Goal: Information Seeking & Learning: Find specific fact

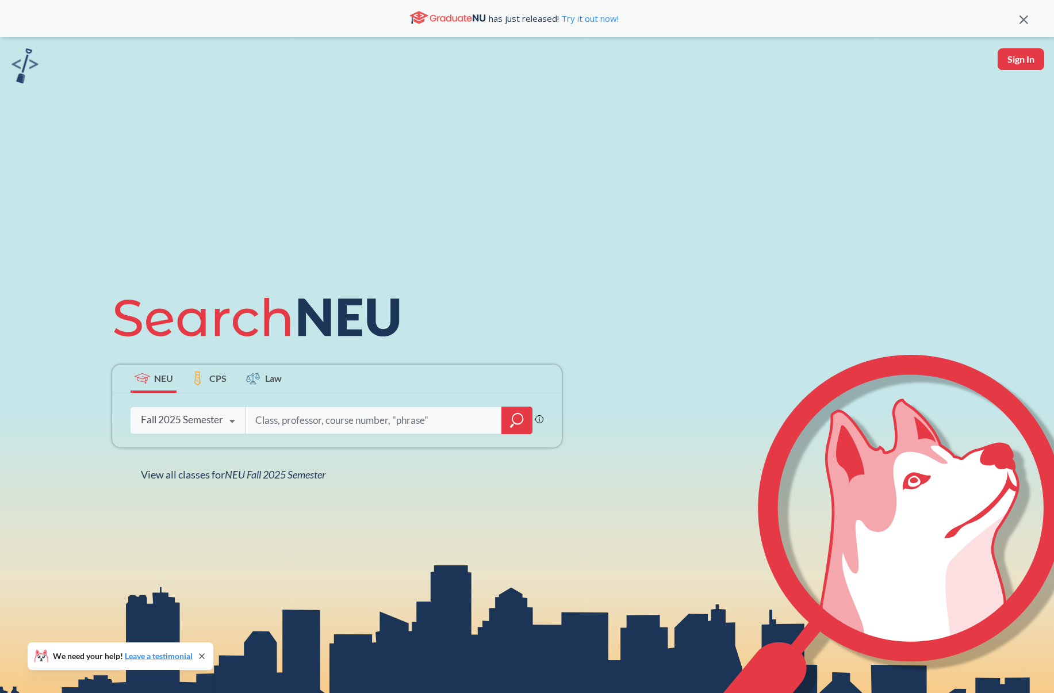
click at [1036, 62] on button "Sign In" at bounding box center [1021, 59] width 47 height 22
select select "US"
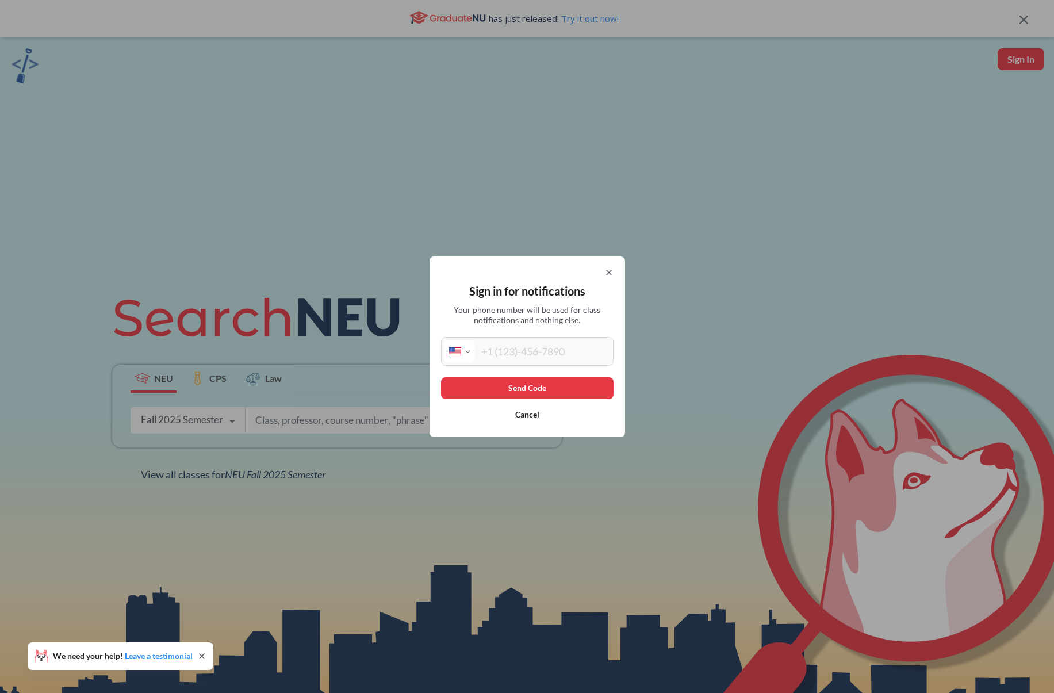
click at [610, 272] on icon at bounding box center [609, 272] width 5 height 5
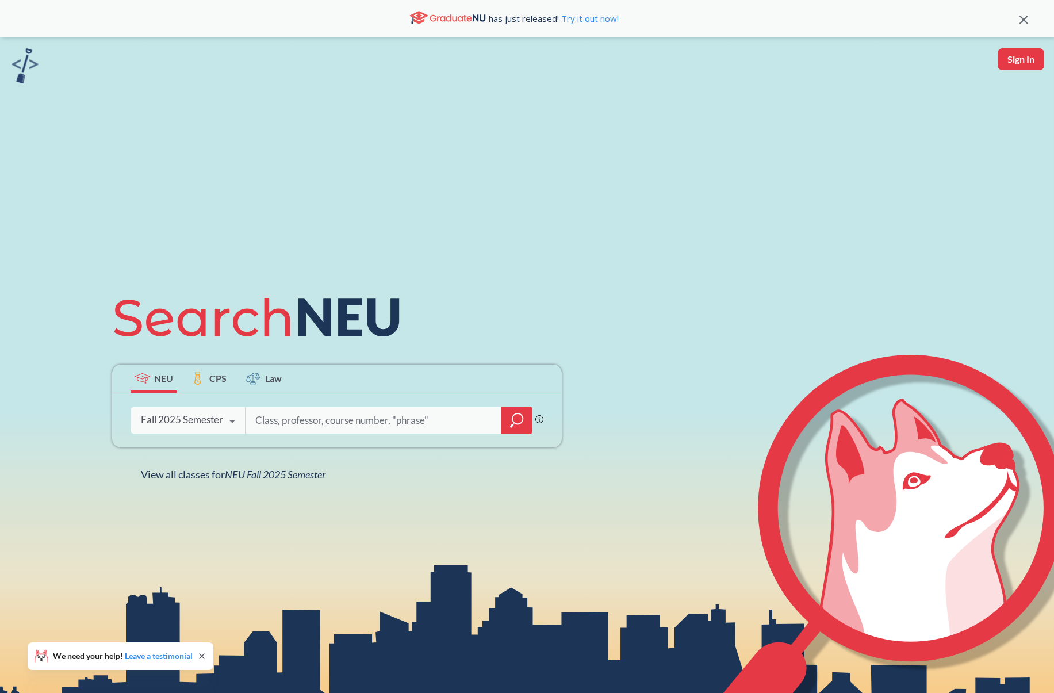
click at [219, 384] on span "CPS" at bounding box center [217, 378] width 17 height 13
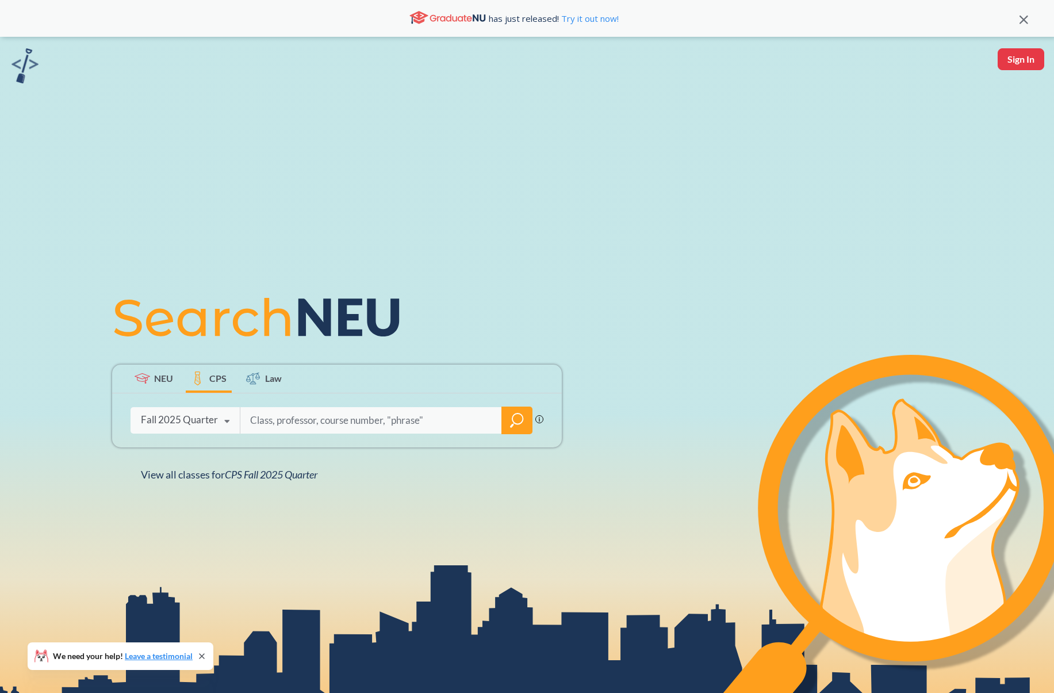
click at [217, 418] on icon at bounding box center [227, 422] width 22 height 32
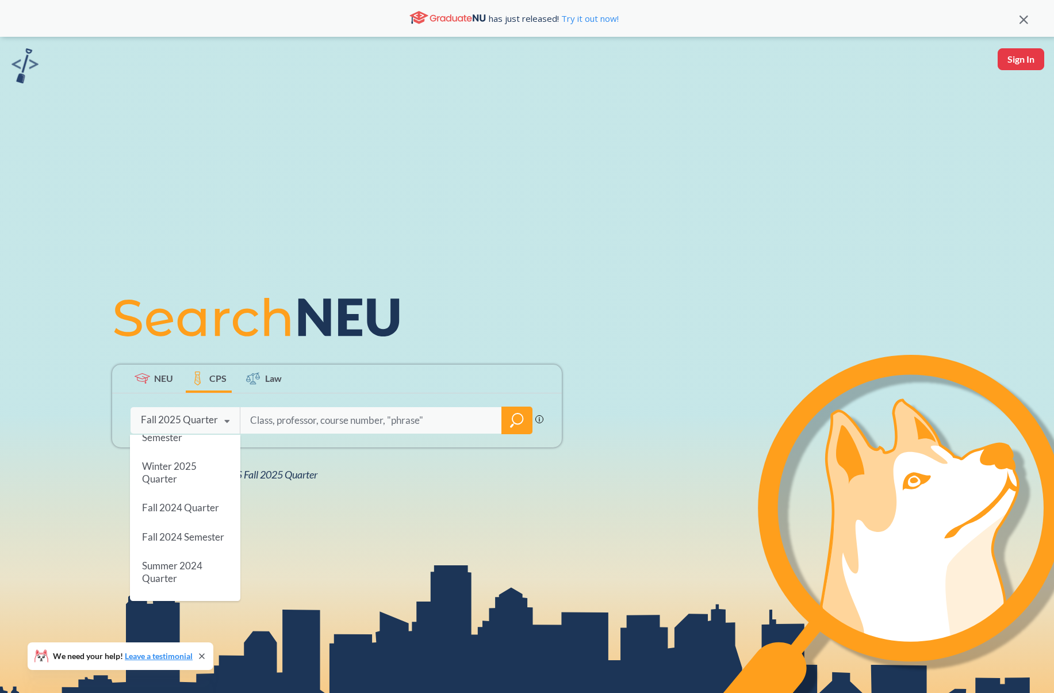
scroll to position [140, 0]
click at [195, 543] on div "Fall 2024 Semester" at bounding box center [185, 533] width 110 height 29
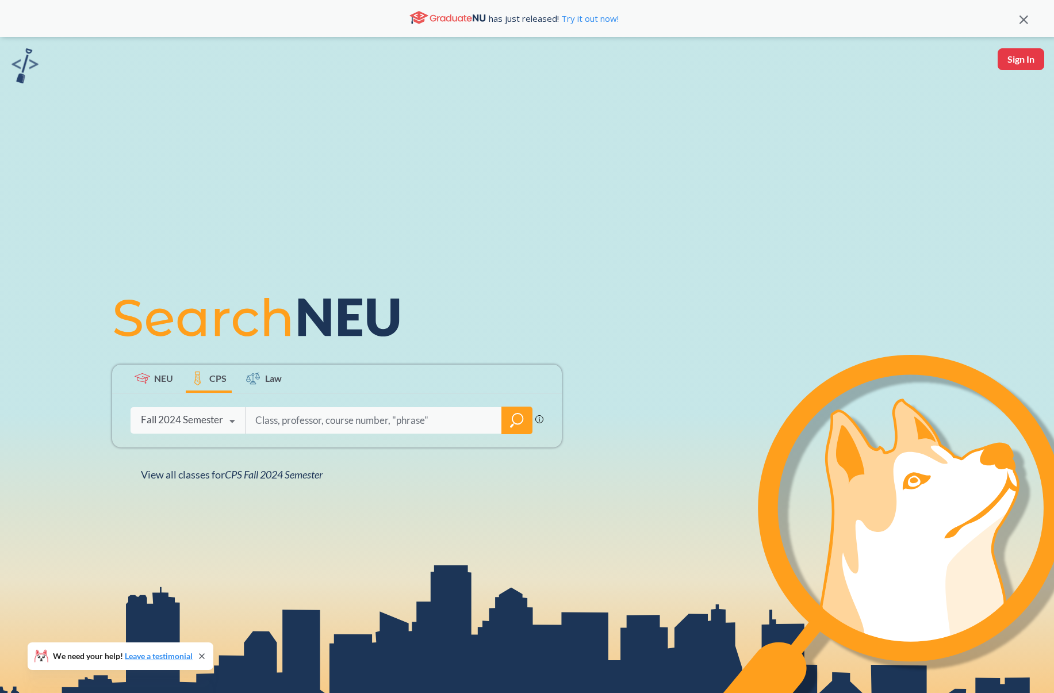
click at [269, 418] on input "search" at bounding box center [373, 420] width 239 height 24
type input "AAI"
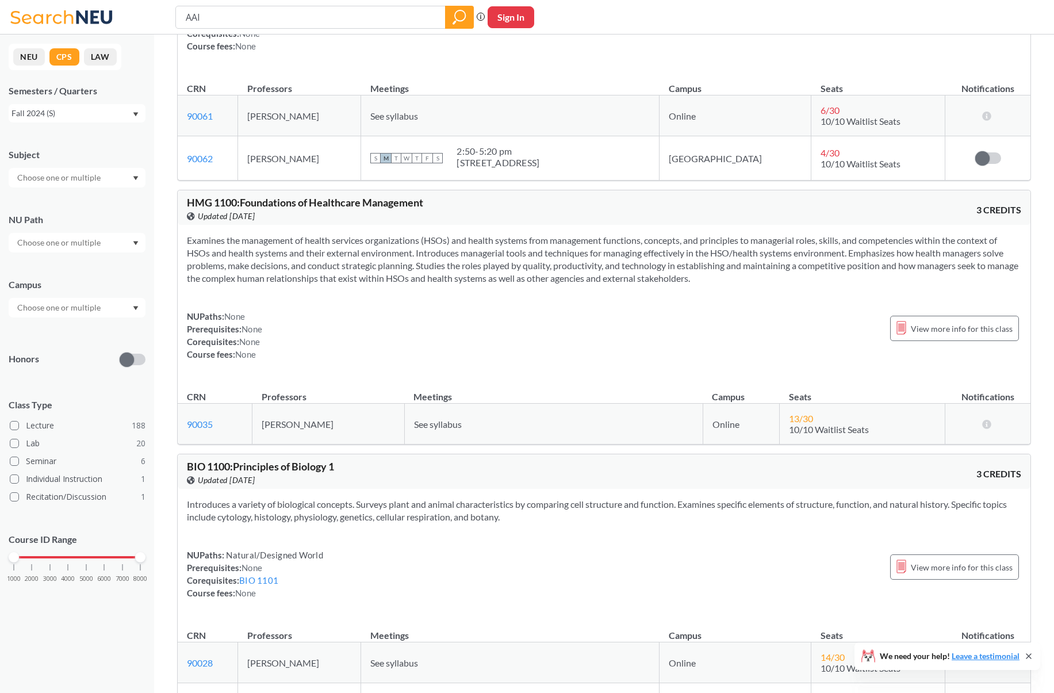
drag, startPoint x: 213, startPoint y: 16, endPoint x: 91, endPoint y: -12, distance: 125.6
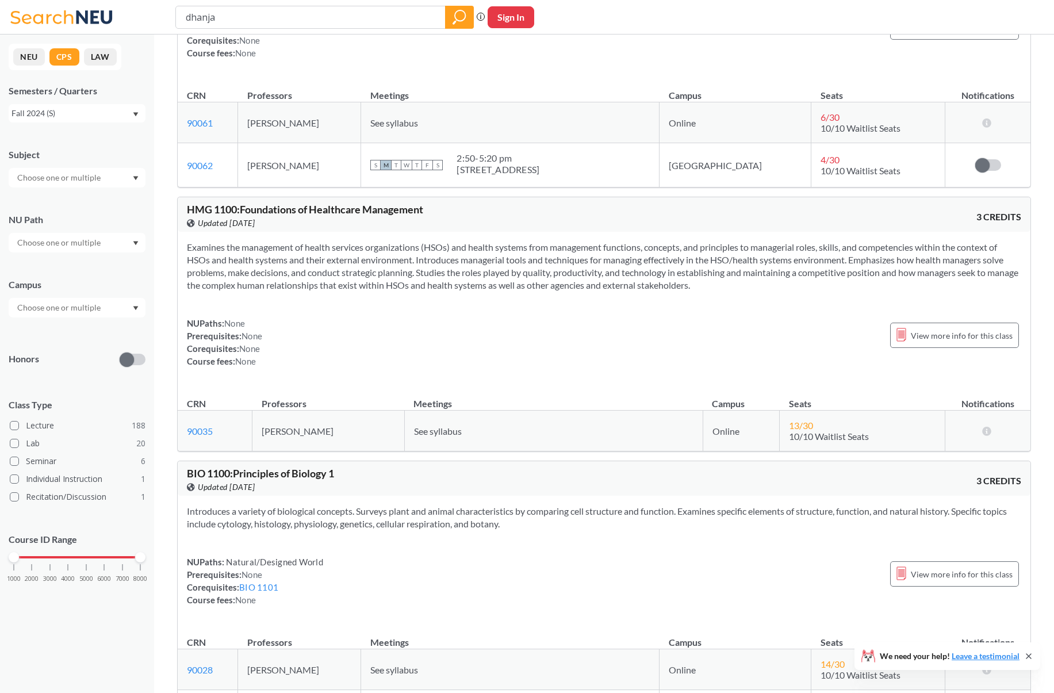
type input "[PERSON_NAME]"
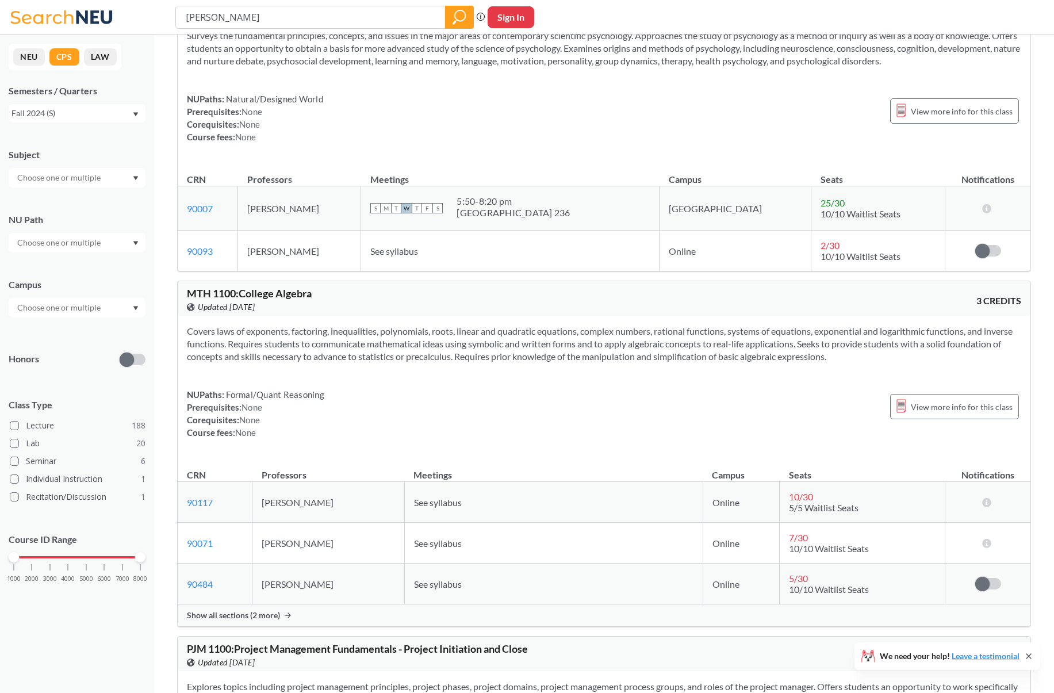
scroll to position [3493, 0]
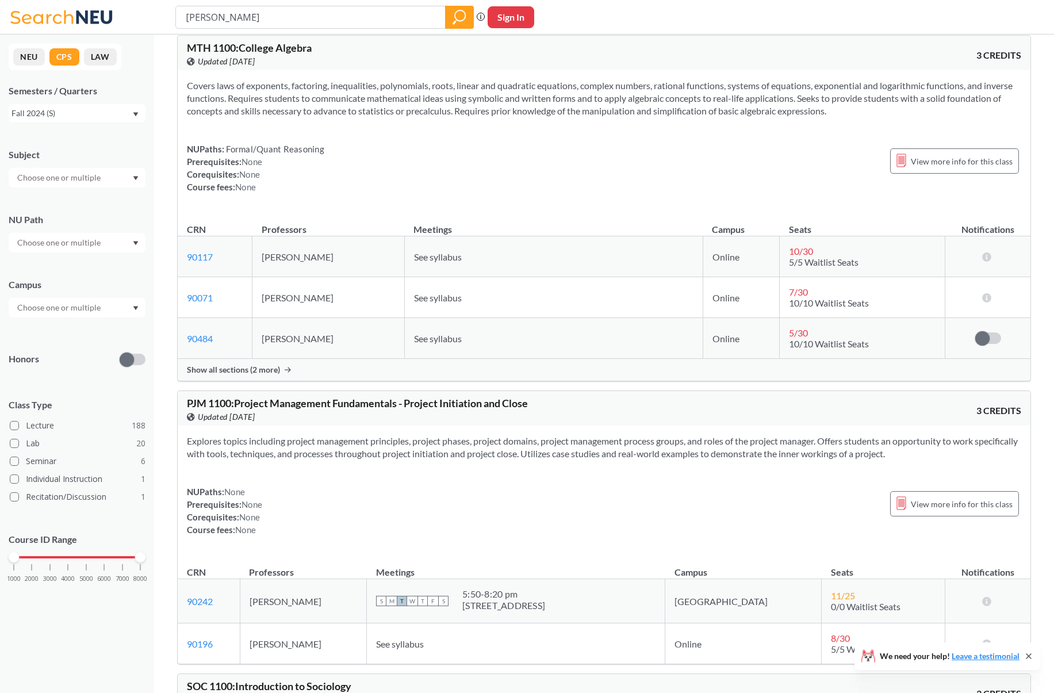
click at [29, 63] on button "NEU" at bounding box center [29, 56] width 32 height 17
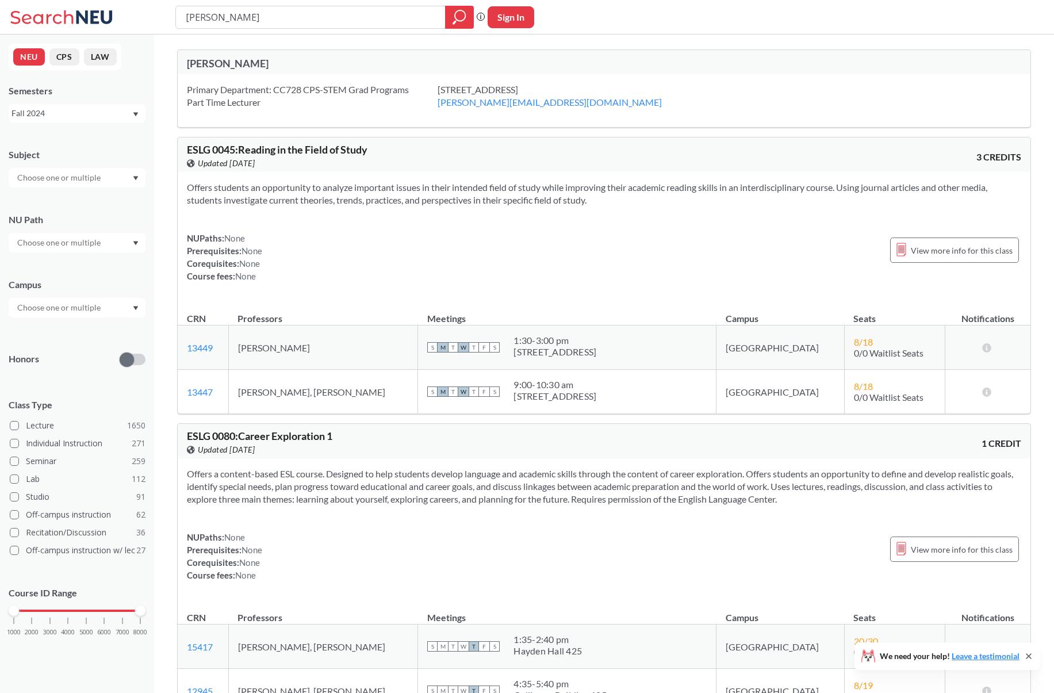
click at [76, 119] on div "Fall 2024" at bounding box center [72, 113] width 120 height 13
drag, startPoint x: 235, startPoint y: 22, endPoint x: 104, endPoint y: 6, distance: 131.5
click at [107, 7] on div "[PERSON_NAME] Phrase search guarantees the exact search appears in the results.…" at bounding box center [527, 17] width 1054 height 35
type input "AAI"
